Goal: Information Seeking & Learning: Find specific fact

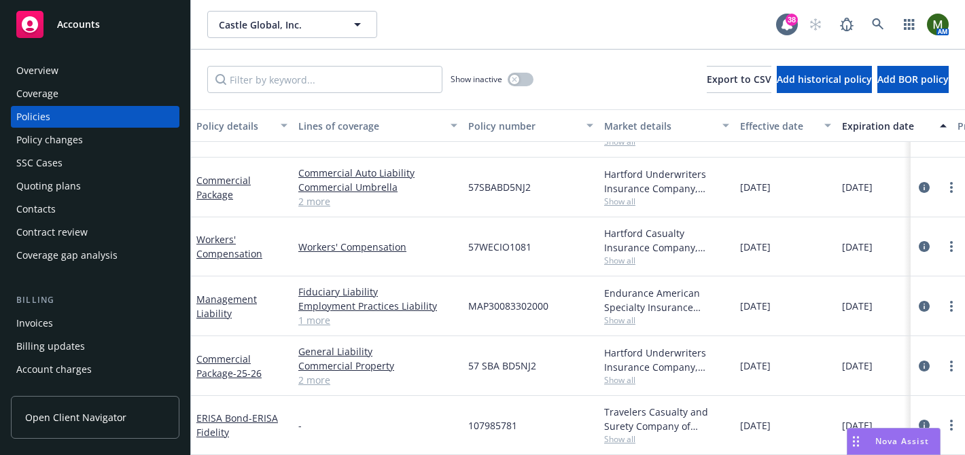
click at [47, 114] on div "Policies" at bounding box center [33, 117] width 34 height 22
click at [263, 415] on span "- ERISA Fidelity" at bounding box center [237, 425] width 82 height 27
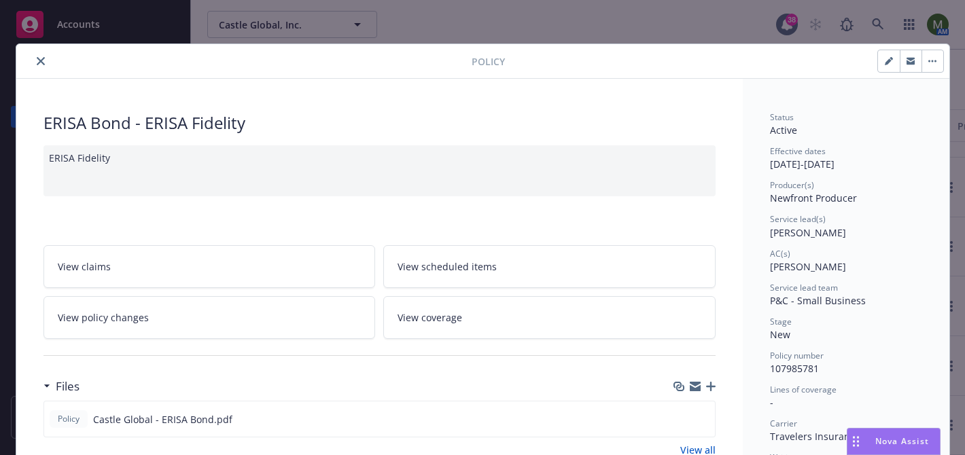
click at [887, 65] on button "button" at bounding box center [889, 61] width 22 height 22
select select "NEW"
select select "other"
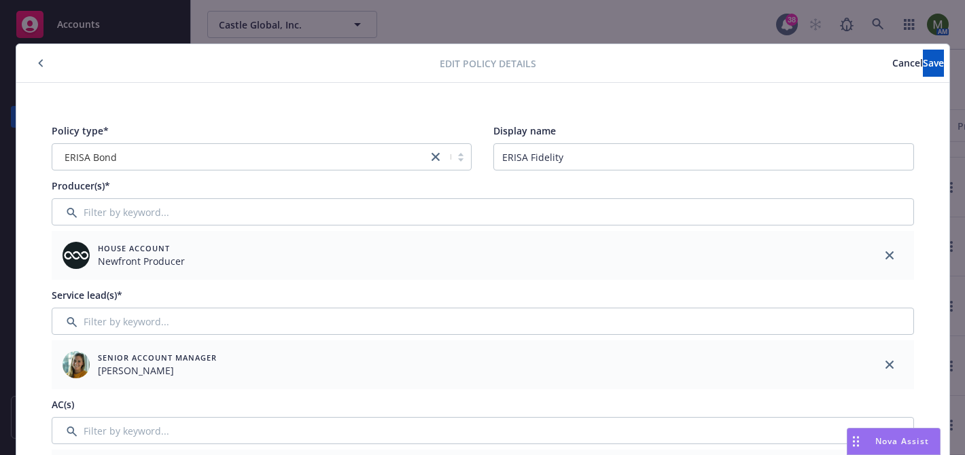
click at [892, 66] on button "Cancel" at bounding box center [907, 63] width 31 height 27
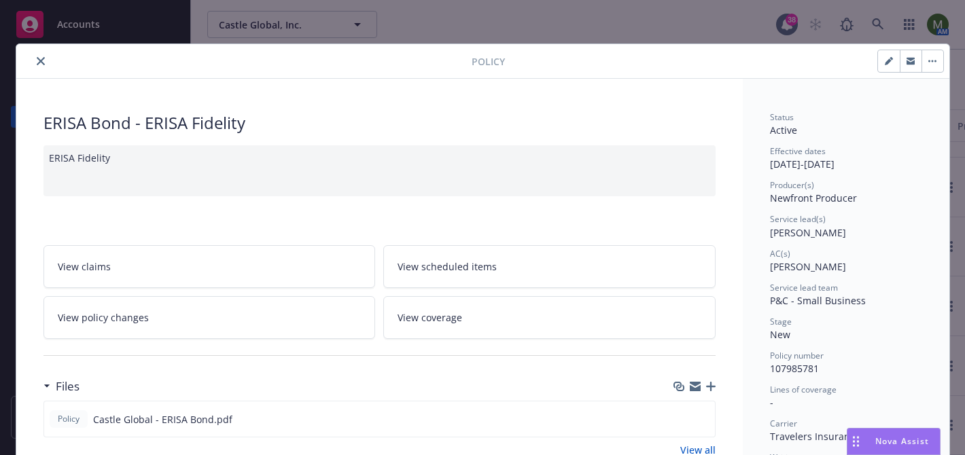
click at [926, 63] on button "button" at bounding box center [932, 61] width 22 height 22
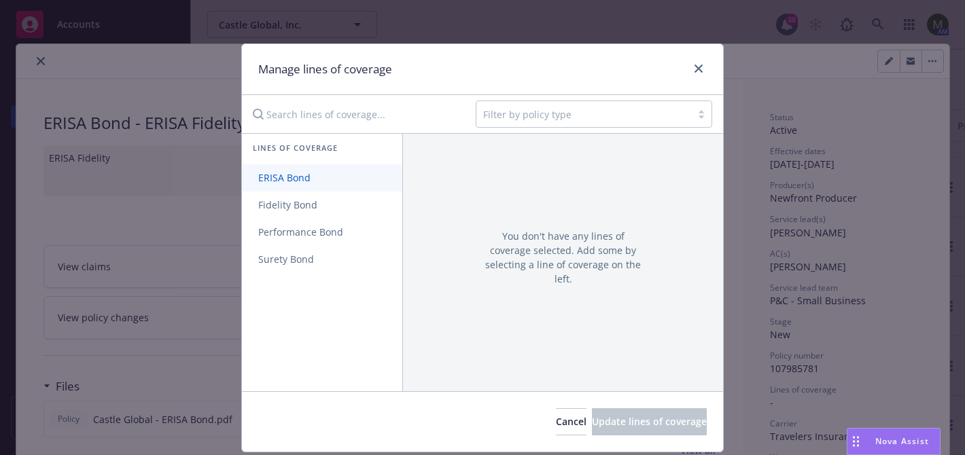
click at [311, 175] on span "ERISA Bond" at bounding box center [284, 177] width 85 height 13
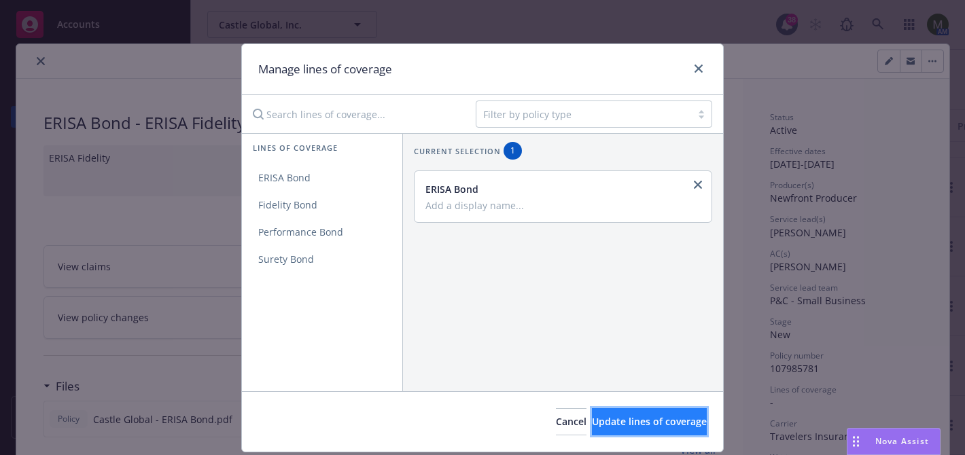
click at [592, 421] on span "Update lines of coverage" at bounding box center [649, 421] width 115 height 13
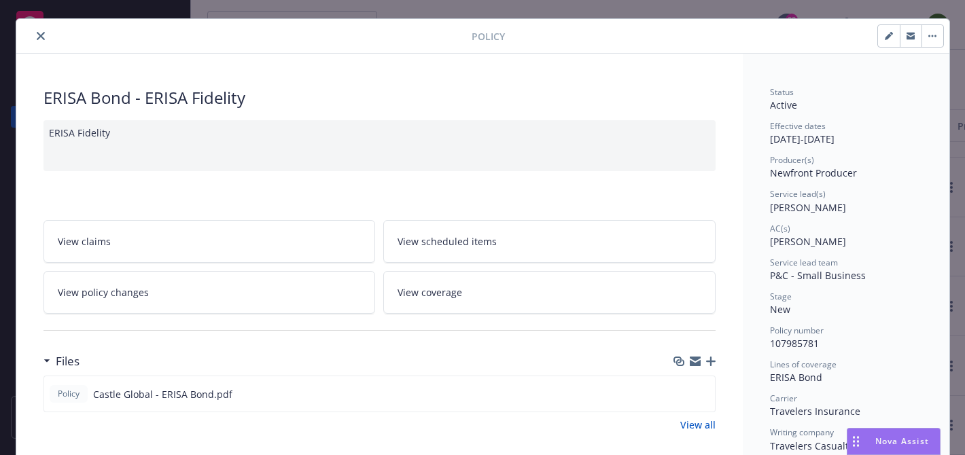
scroll to position [31, 0]
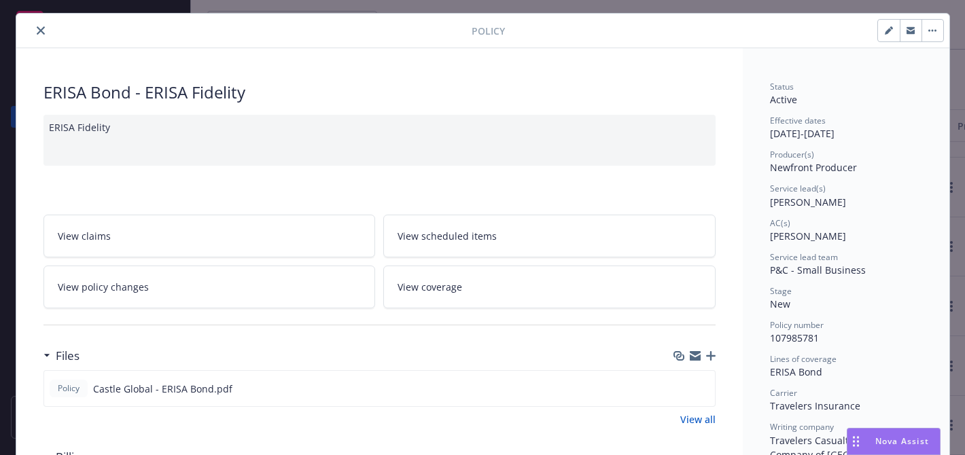
click at [37, 22] on button "close" at bounding box center [41, 30] width 16 height 16
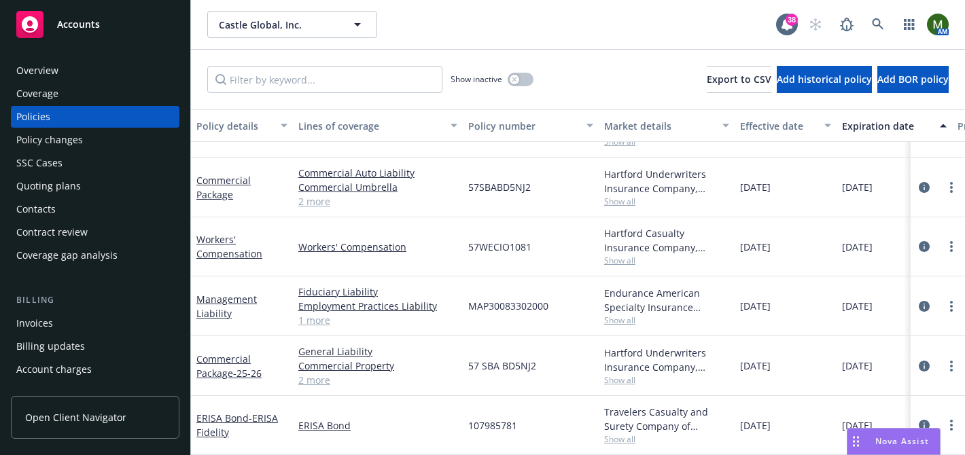
click at [75, 76] on div "Overview" at bounding box center [95, 71] width 158 height 22
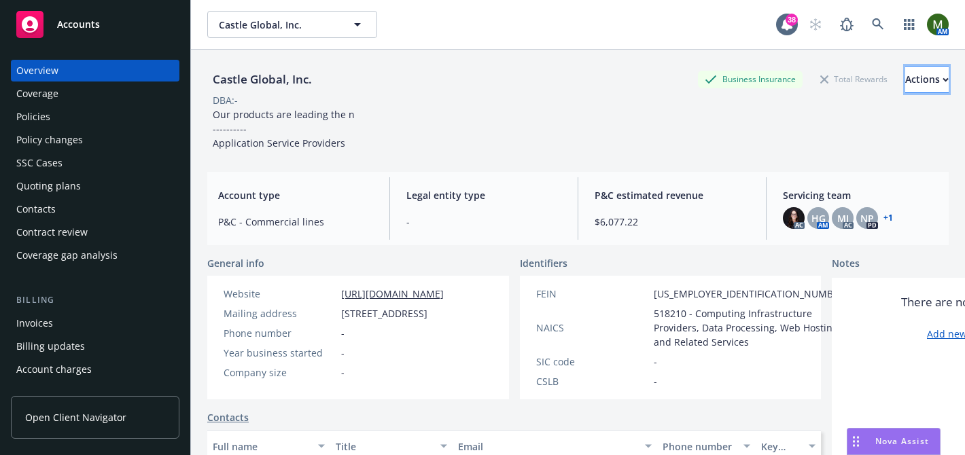
click at [905, 81] on div "Actions" at bounding box center [926, 80] width 43 height 26
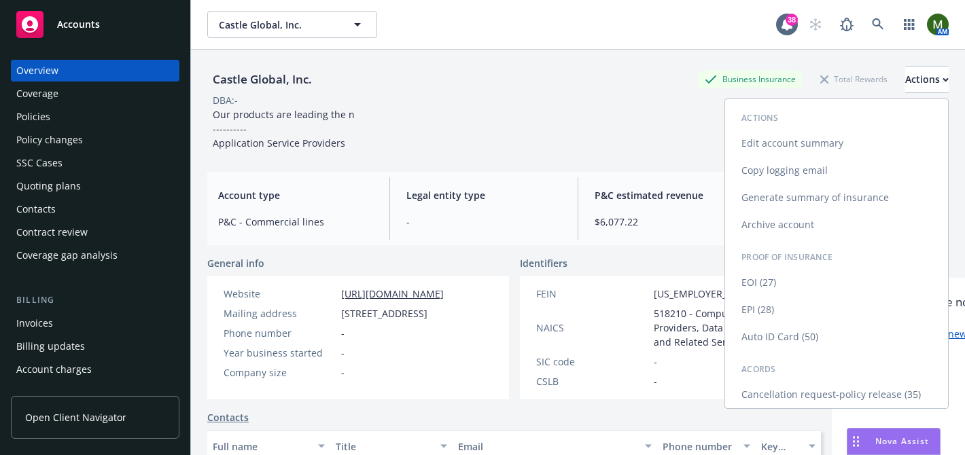
click at [863, 192] on link "Generate summary of insurance" at bounding box center [836, 197] width 223 height 27
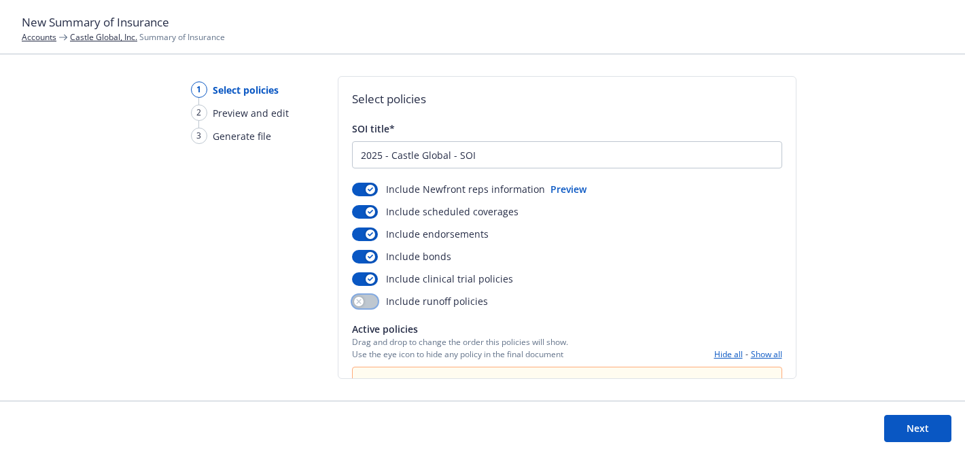
click at [362, 306] on button "button" at bounding box center [365, 302] width 26 height 14
click at [907, 427] on button "Next" at bounding box center [917, 428] width 67 height 27
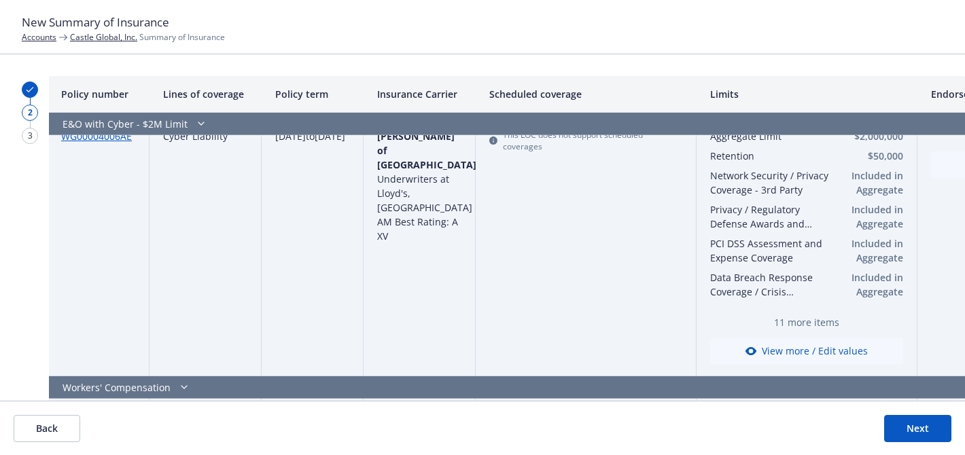
scroll to position [0, 1]
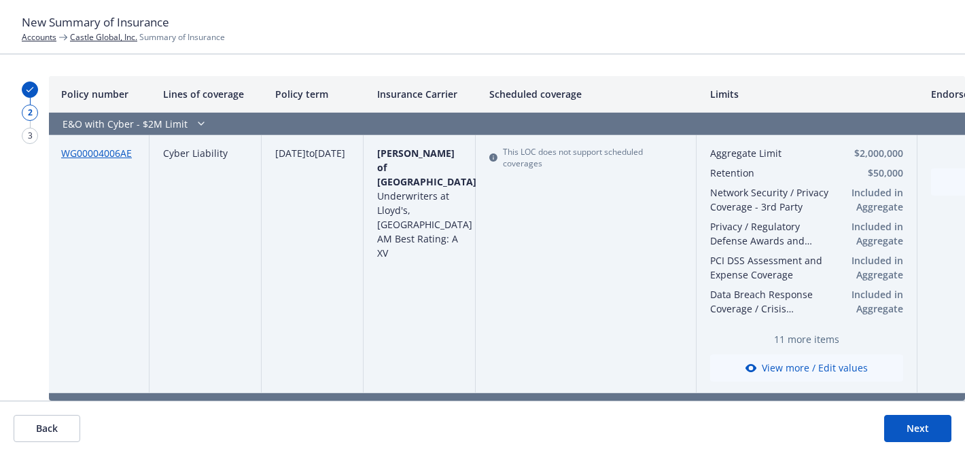
click at [47, 427] on button "Back" at bounding box center [47, 428] width 67 height 27
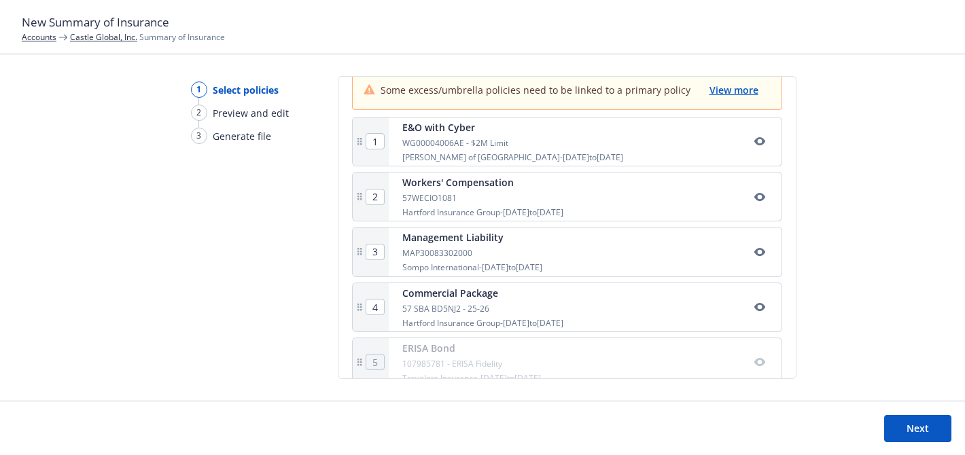
scroll to position [319, 0]
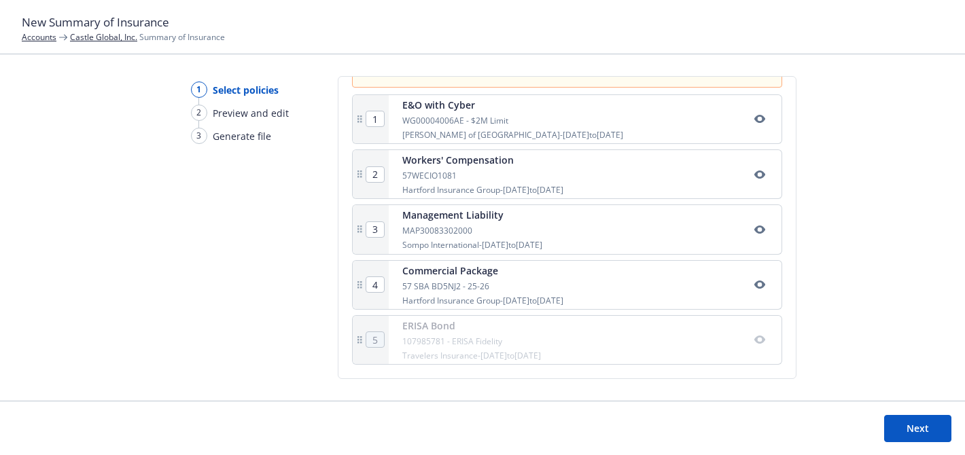
click at [763, 339] on icon "button" at bounding box center [759, 339] width 11 height 11
click at [915, 431] on button "Next" at bounding box center [917, 428] width 67 height 27
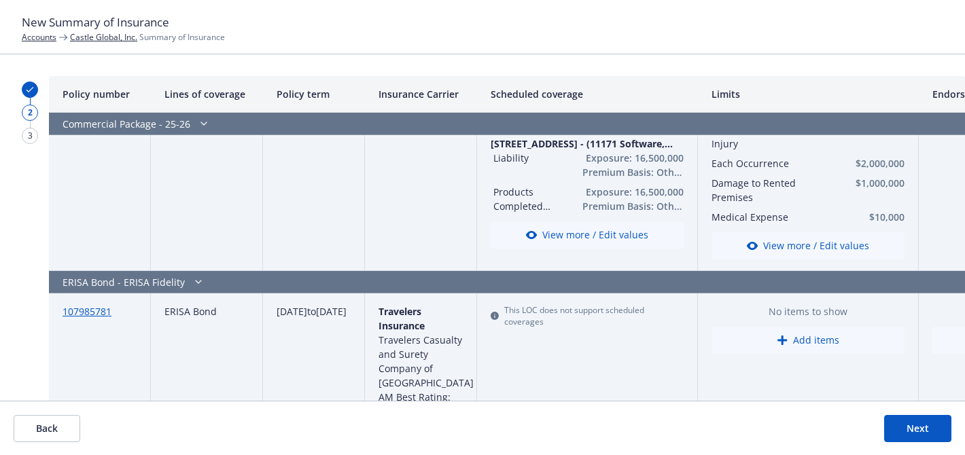
scroll to position [1535, 0]
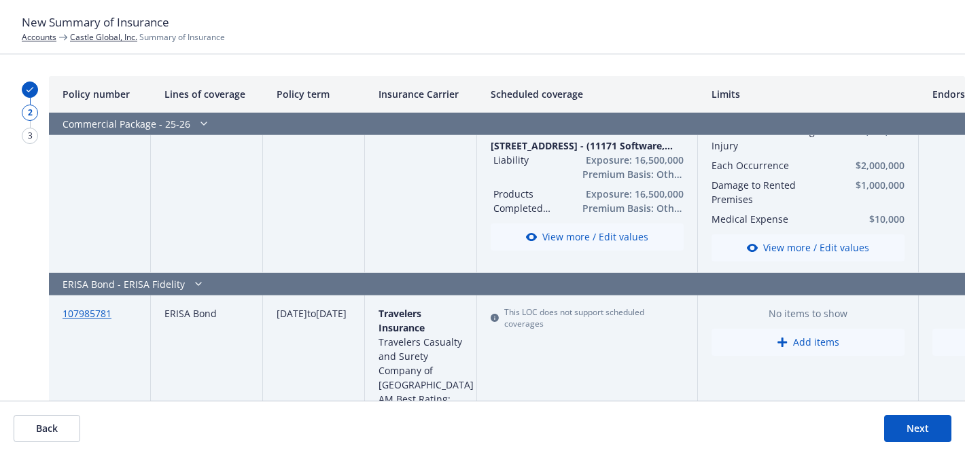
click at [495, 319] on icon at bounding box center [495, 318] width 8 height 8
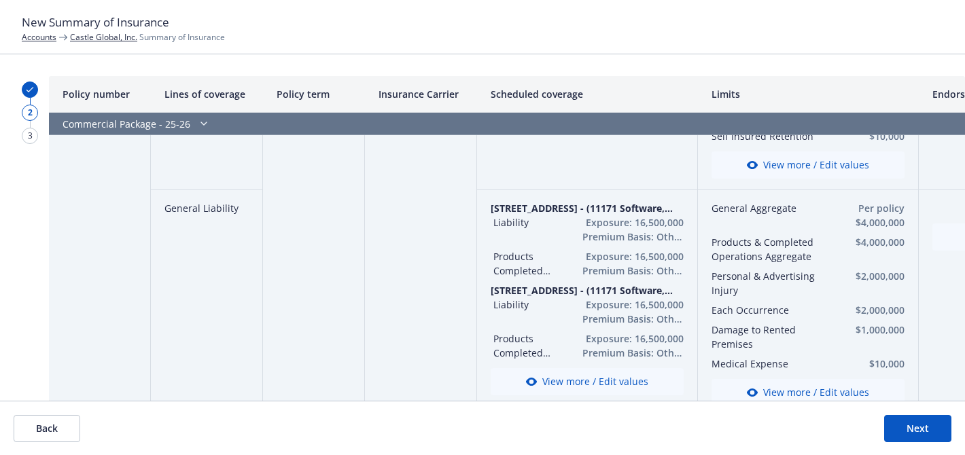
scroll to position [1566, 0]
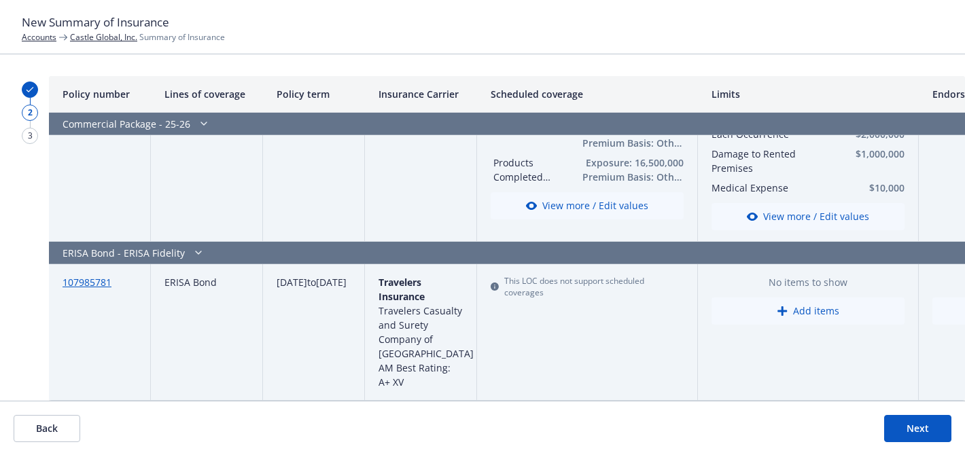
click at [896, 426] on button "Next" at bounding box center [917, 428] width 67 height 27
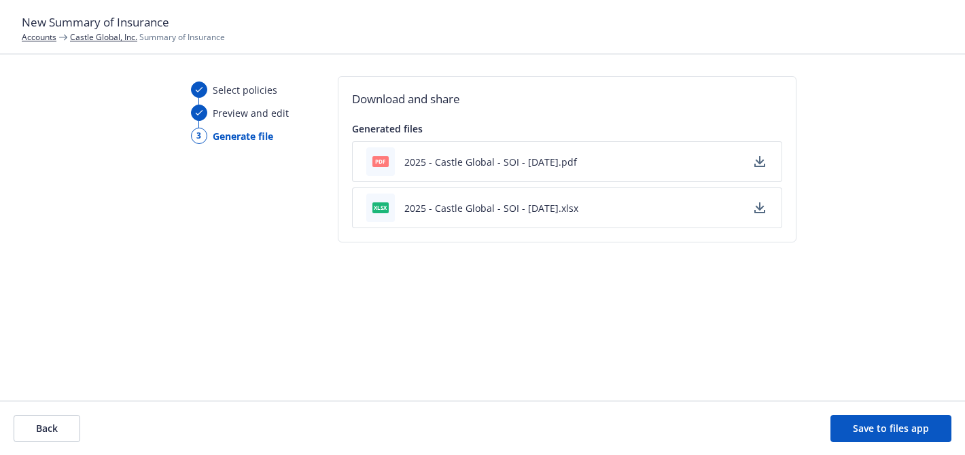
click at [760, 161] on icon "button" at bounding box center [759, 161] width 11 height 11
click at [756, 206] on icon "button" at bounding box center [759, 207] width 11 height 11
click at [868, 433] on button "Save to files app" at bounding box center [890, 428] width 121 height 27
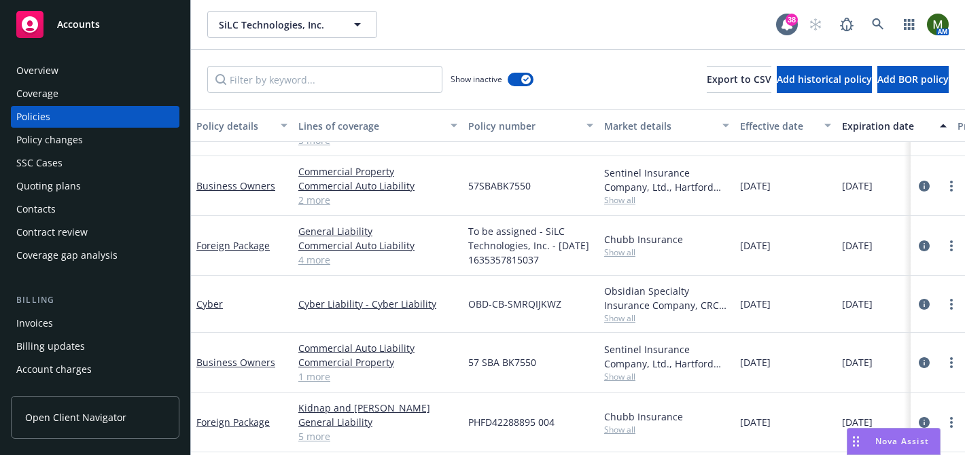
scroll to position [278, 0]
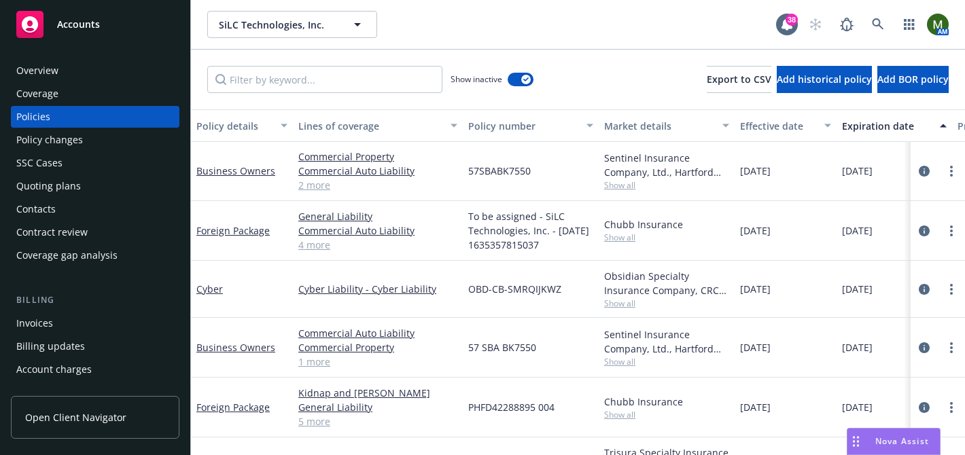
click at [515, 86] on div "Show inactive" at bounding box center [492, 79] width 83 height 27
click at [515, 85] on button "button" at bounding box center [521, 80] width 26 height 14
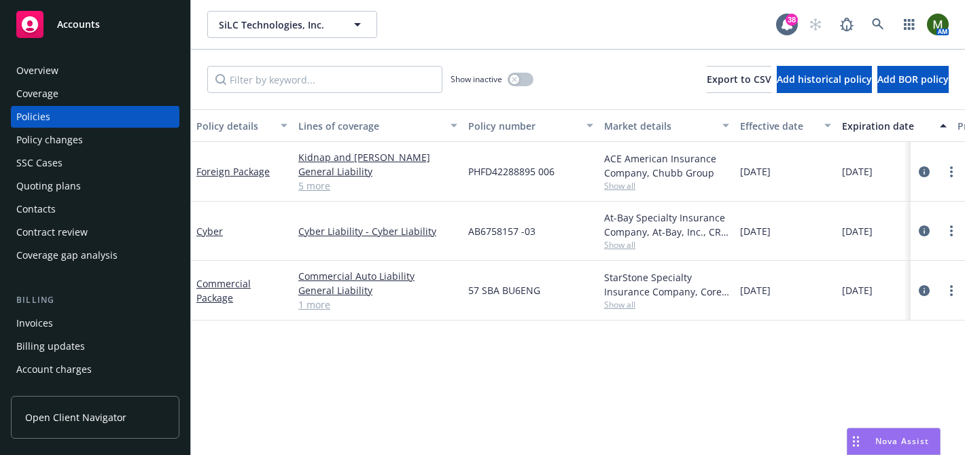
click at [540, 98] on div "Show inactive Export to CSV Add historical policy Add BOR policy" at bounding box center [578, 80] width 774 height 60
click at [87, 186] on div "Quoting plans" at bounding box center [95, 186] width 158 height 22
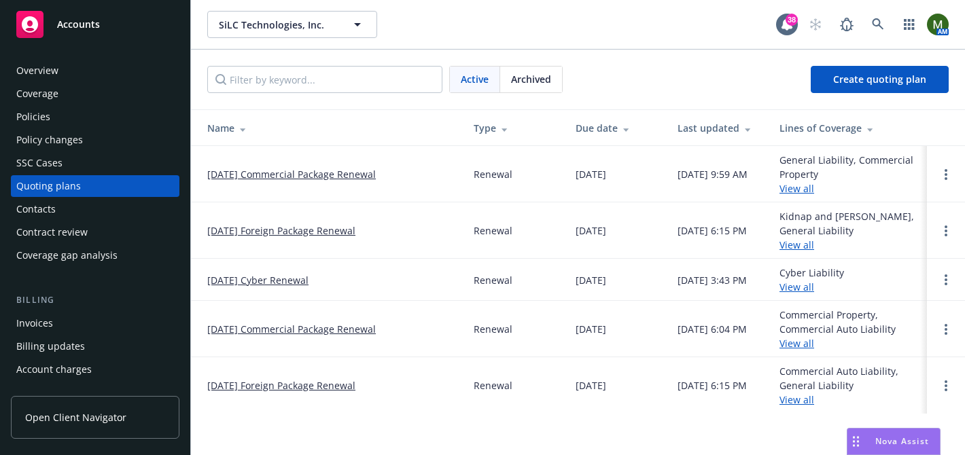
click at [46, 124] on div "Policies" at bounding box center [33, 117] width 34 height 22
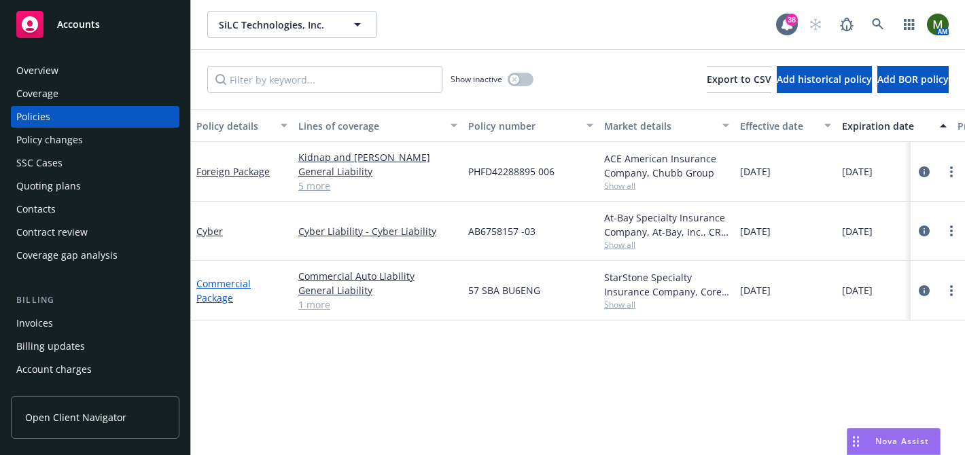
click at [234, 284] on link "Commercial Package" at bounding box center [223, 290] width 54 height 27
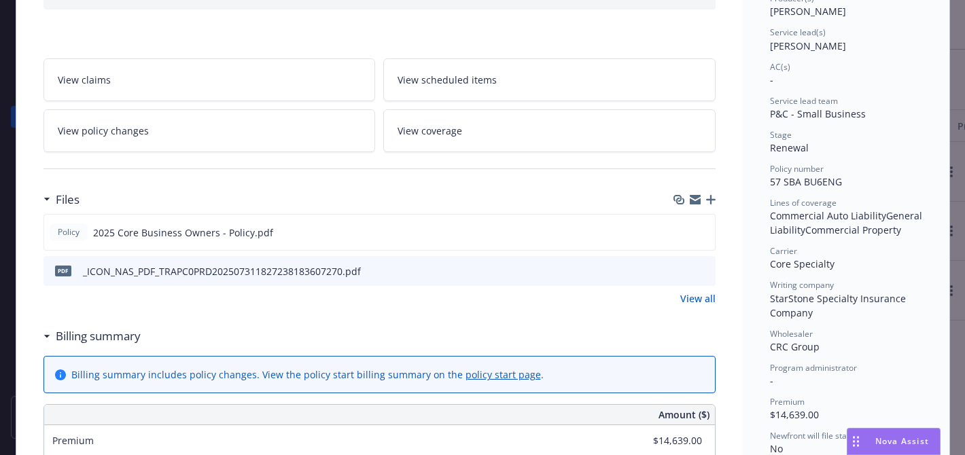
scroll to position [186, 0]
click at [704, 273] on icon "preview file" at bounding box center [703, 272] width 12 height 10
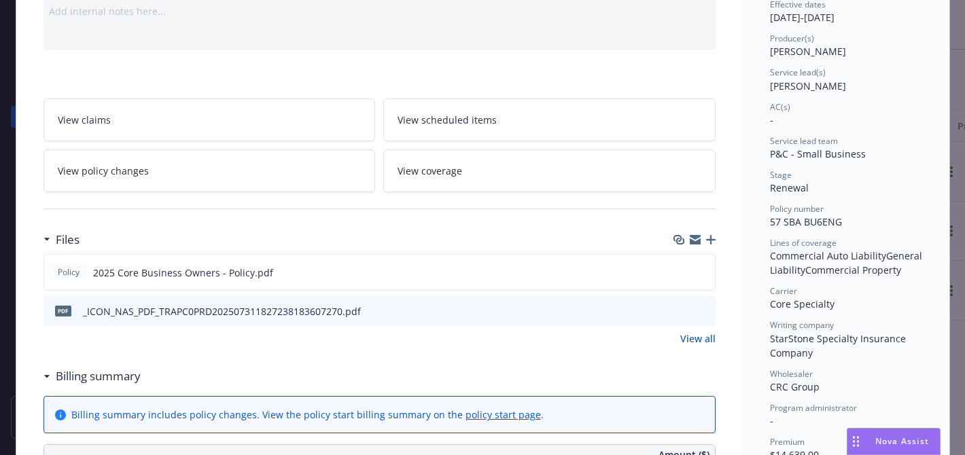
scroll to position [0, 0]
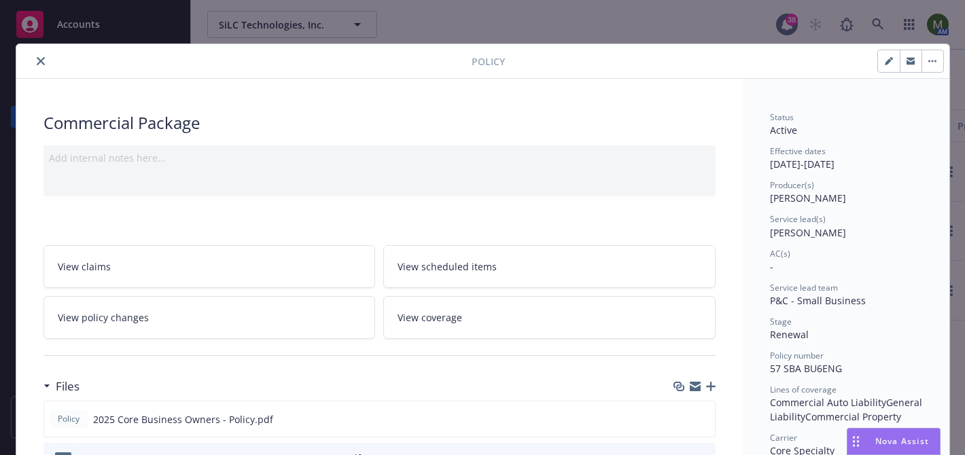
click at [38, 58] on icon "close" at bounding box center [41, 61] width 8 height 8
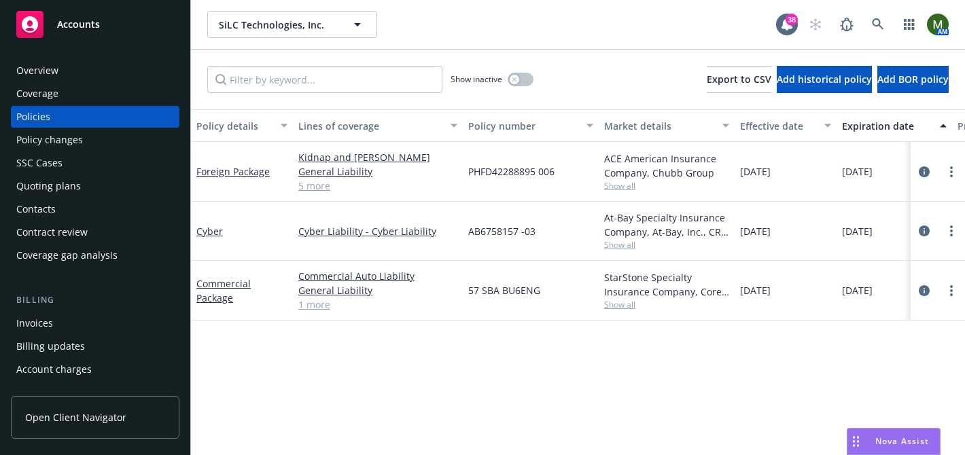
click at [103, 181] on div "Quoting plans" at bounding box center [95, 186] width 158 height 22
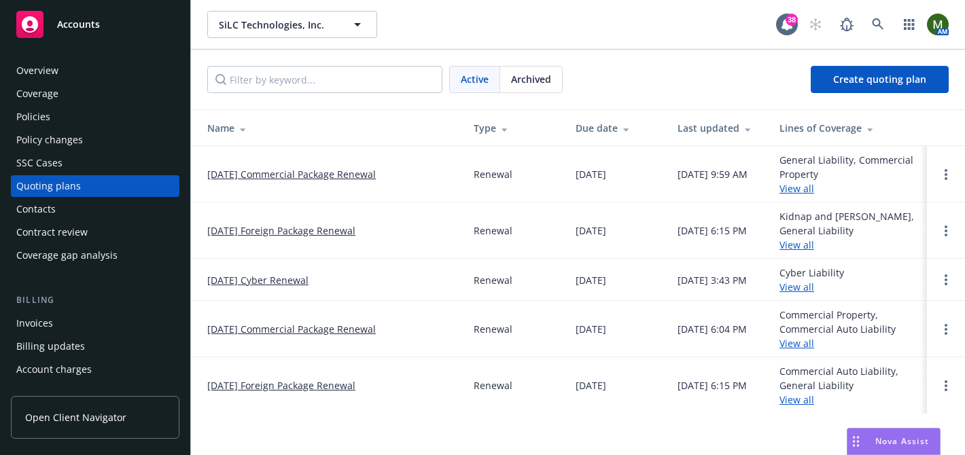
click at [103, 116] on div "Policies" at bounding box center [95, 117] width 158 height 22
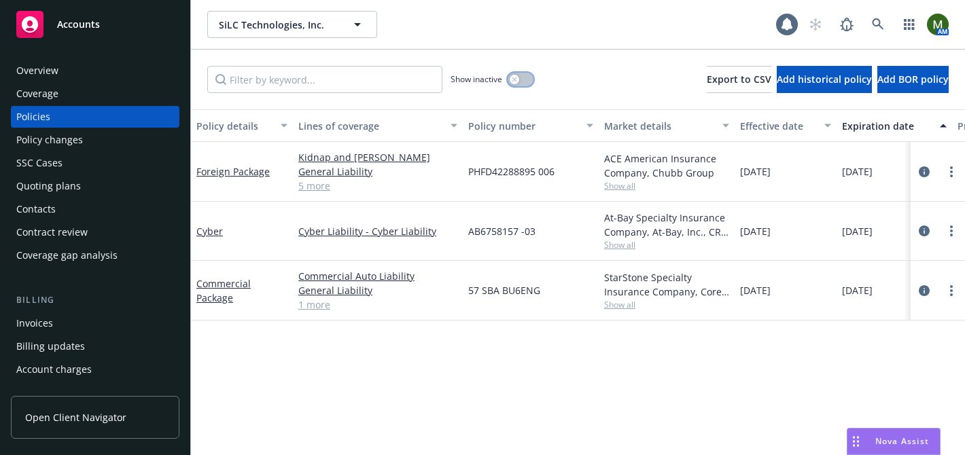
click at [526, 76] on button "button" at bounding box center [521, 80] width 26 height 14
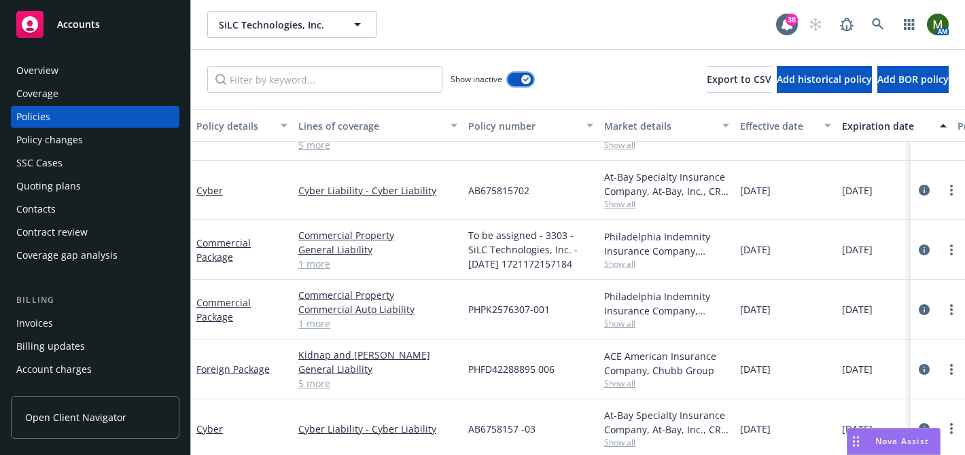
scroll to position [756, 0]
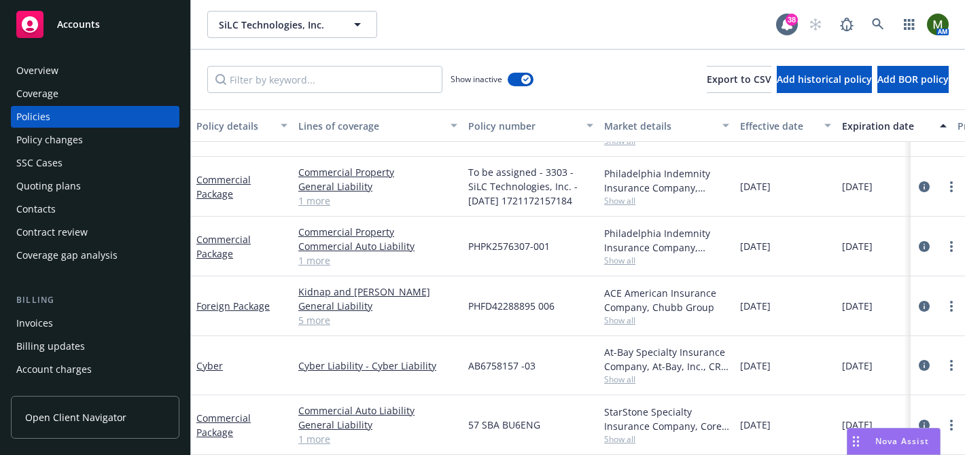
click at [55, 186] on div "Quoting plans" at bounding box center [48, 186] width 65 height 22
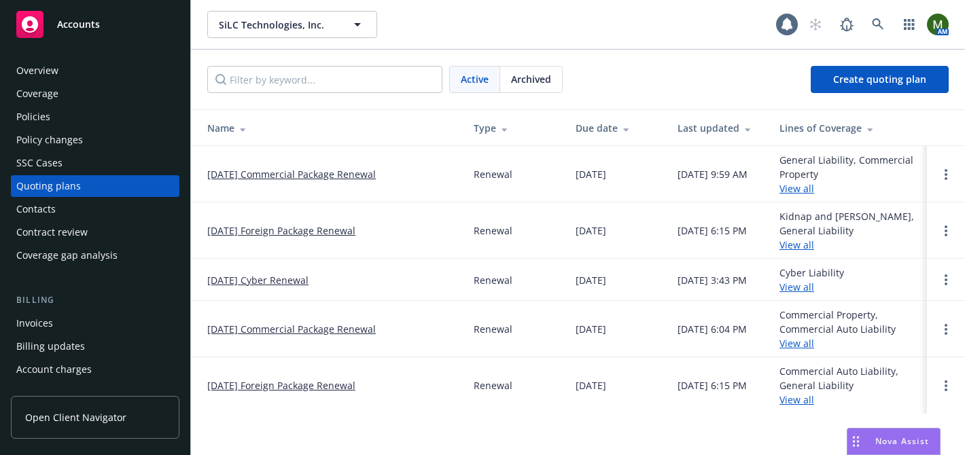
click at [309, 171] on link "07/06/25 Commercial Package Renewal" at bounding box center [291, 174] width 169 height 14
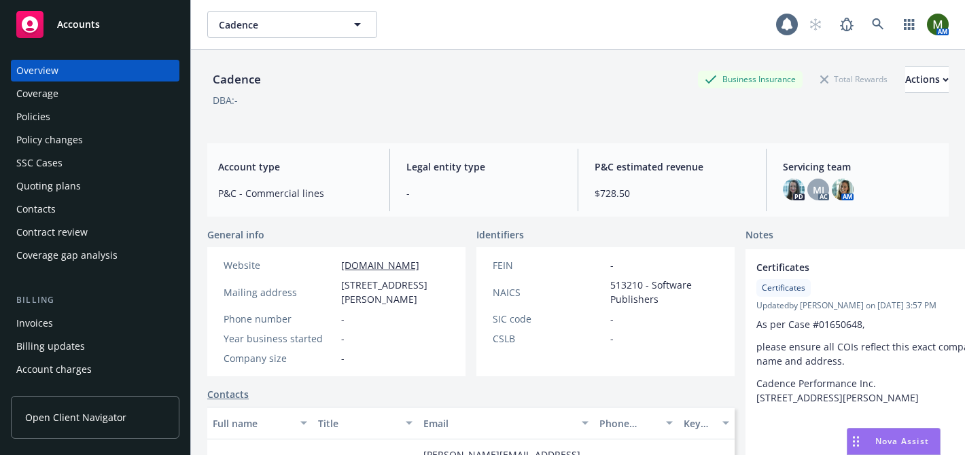
click at [46, 113] on div "Policies" at bounding box center [33, 117] width 34 height 22
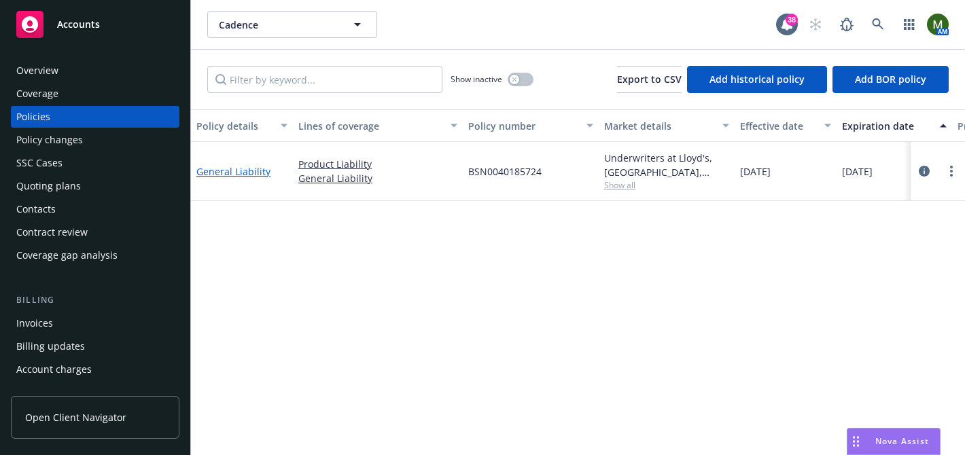
click at [211, 170] on link "General Liability" at bounding box center [233, 171] width 74 height 13
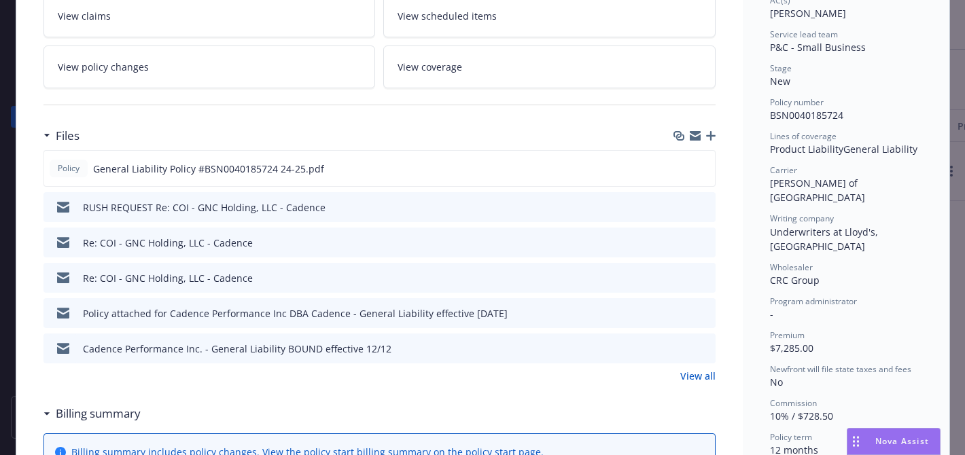
scroll to position [256, 0]
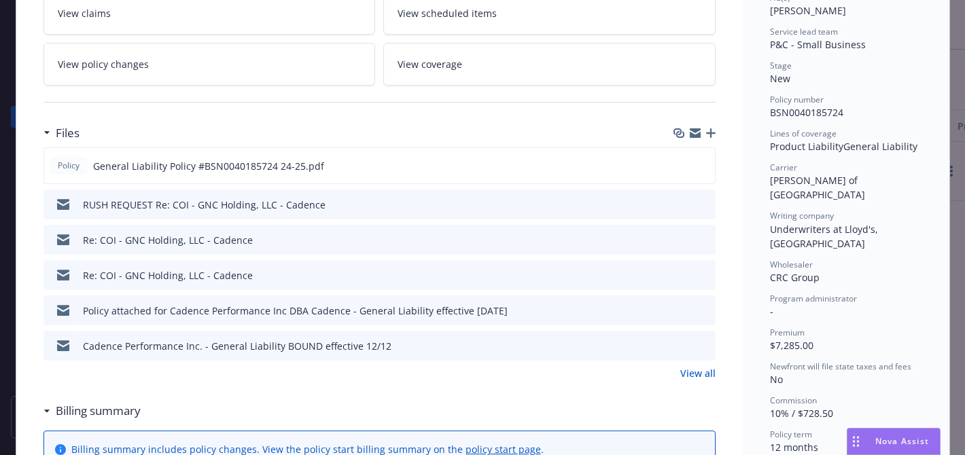
click at [701, 345] on icon "preview file" at bounding box center [703, 345] width 12 height 10
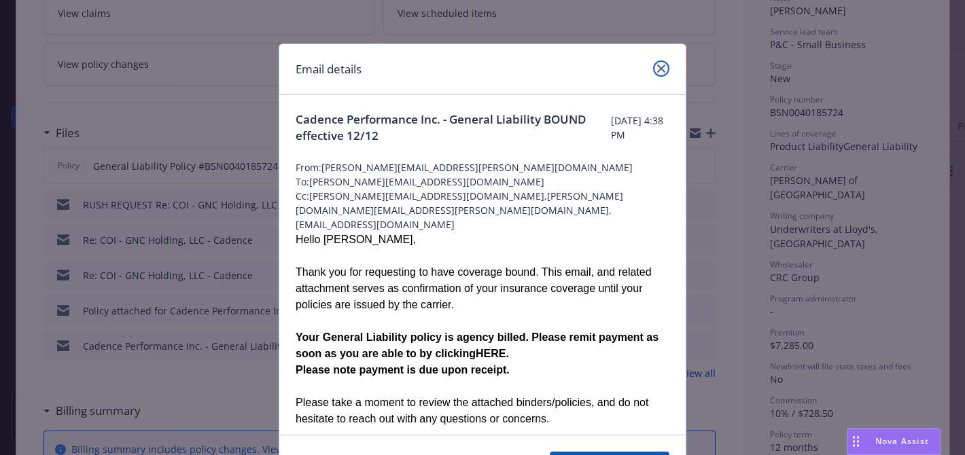
click at [660, 65] on icon "close" at bounding box center [661, 69] width 8 height 8
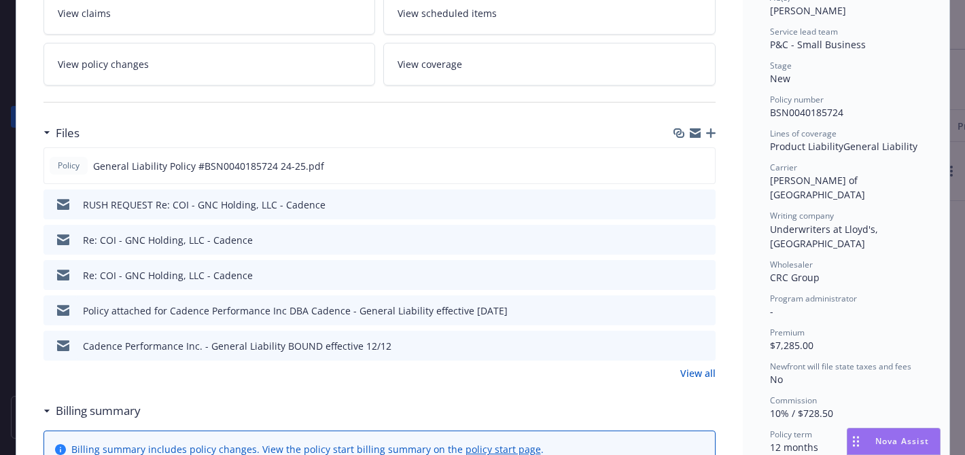
click at [682, 368] on link "View all" at bounding box center [697, 373] width 35 height 14
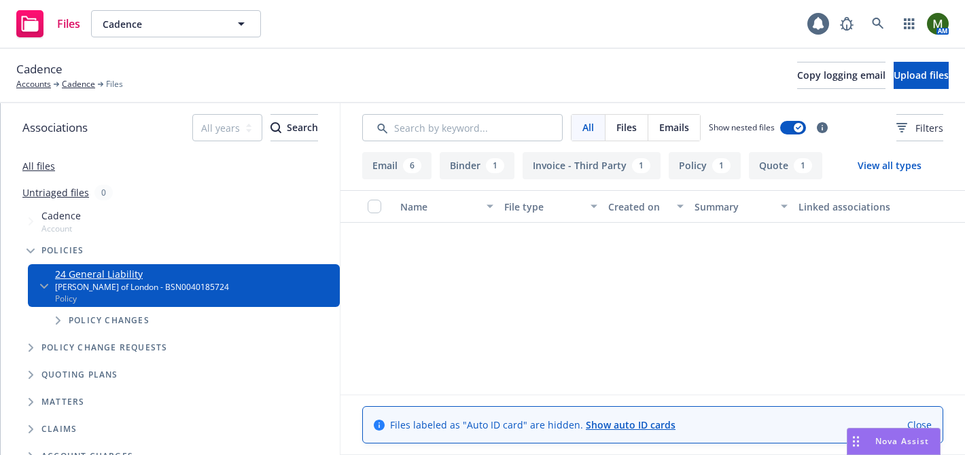
scroll to position [429, 0]
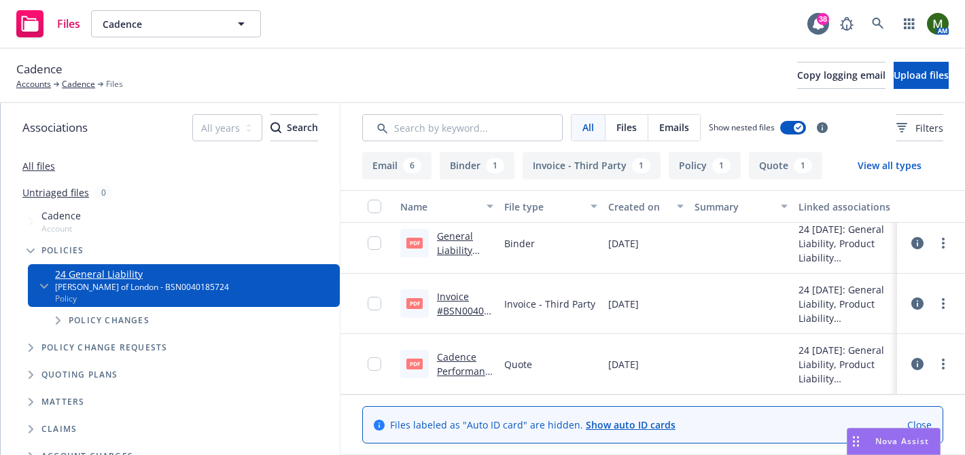
click at [459, 359] on link "Cadence Performance CRC GL CFC.pdf" at bounding box center [463, 379] width 53 height 56
click at [478, 311] on link "Invoice #BSN0040185724.pdf" at bounding box center [463, 310] width 52 height 41
click at [80, 84] on link "Cadence" at bounding box center [78, 84] width 33 height 12
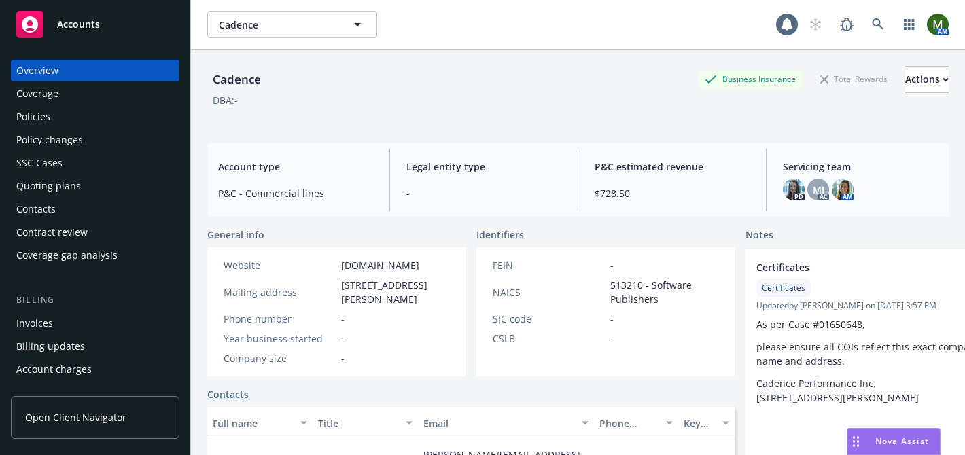
click at [45, 109] on div "Policies" at bounding box center [33, 117] width 34 height 22
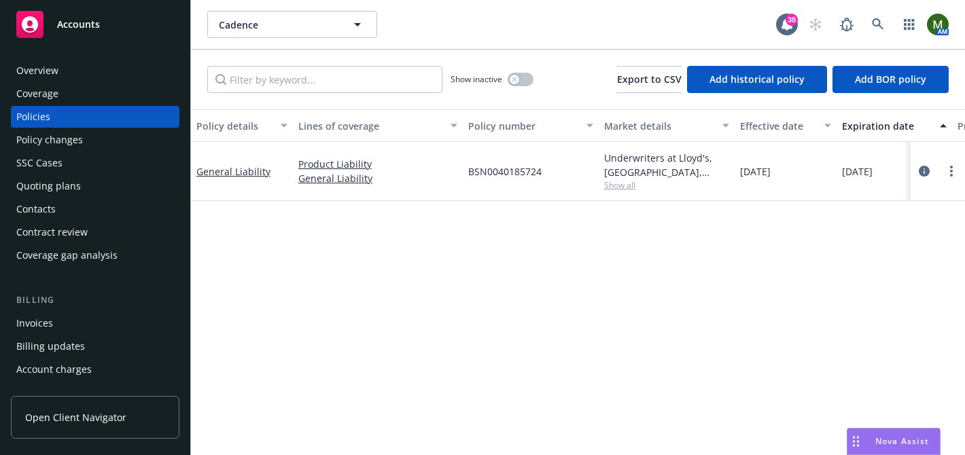
click at [505, 174] on span "BSN0040185724" at bounding box center [504, 171] width 73 height 14
copy span "BSN0040185724"
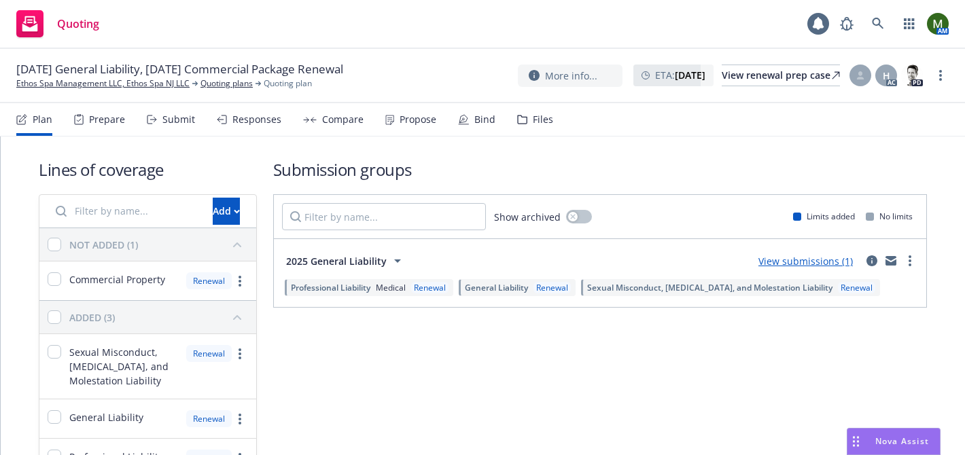
click at [409, 123] on div "Propose" at bounding box center [418, 119] width 37 height 11
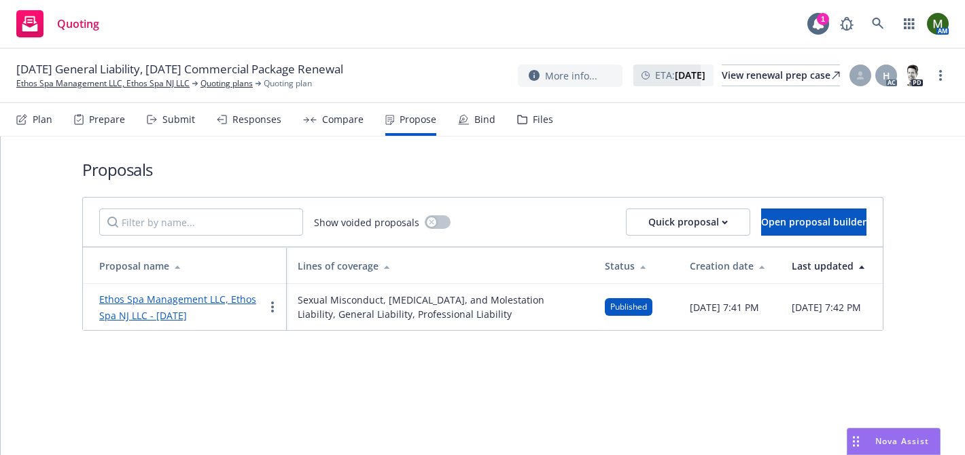
click at [219, 302] on link "Ethos Spa Management LLC, Ethos Spa NJ LLC - August 2025" at bounding box center [177, 307] width 157 height 29
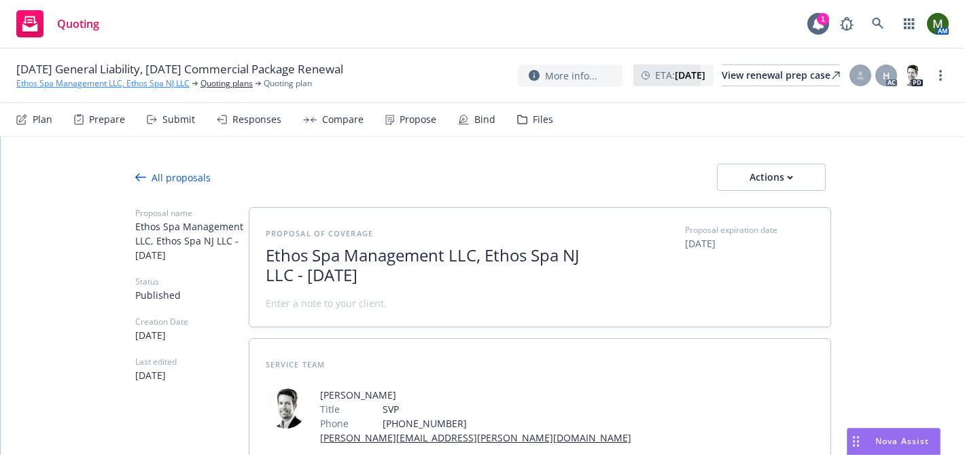
click at [145, 82] on link "Ethos Spa Management LLC, Ethos Spa NJ LLC" at bounding box center [102, 83] width 173 height 12
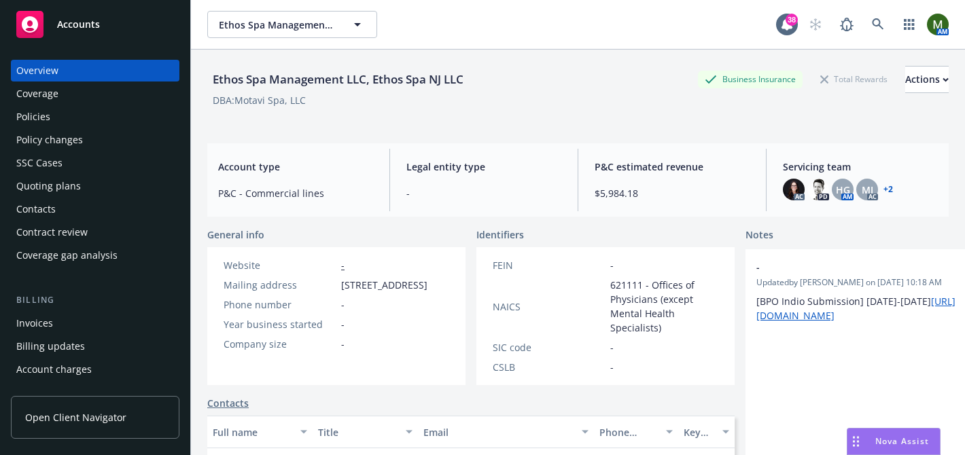
click at [32, 122] on div "Policies" at bounding box center [33, 117] width 34 height 22
